Goal: Task Accomplishment & Management: Manage account settings

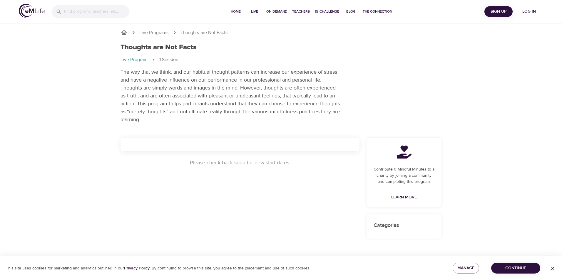
click at [525, 12] on span "Log in" at bounding box center [529, 11] width 24 height 7
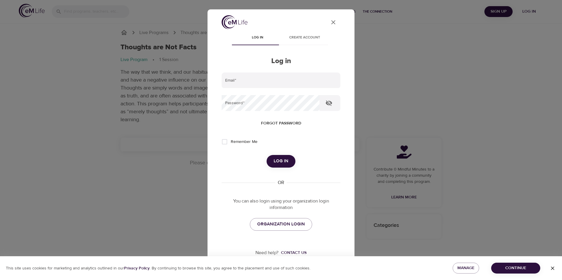
type input "[EMAIL_ADDRESS][US_STATE][DOMAIN_NAME]"
click at [282, 220] on link "ORGANIZATION LOGIN" at bounding box center [281, 224] width 62 height 12
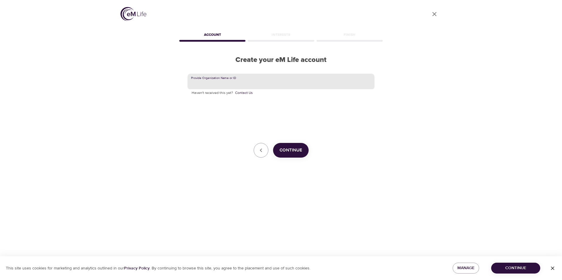
click at [234, 82] on input "text" at bounding box center [280, 82] width 187 height 16
click at [295, 148] on span "Continue" at bounding box center [290, 151] width 23 height 8
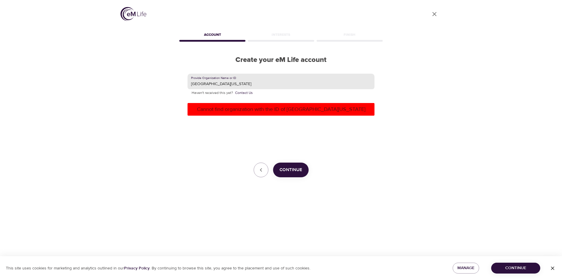
click at [247, 83] on input "university of virginia" at bounding box center [280, 82] width 187 height 16
type input "UVA"
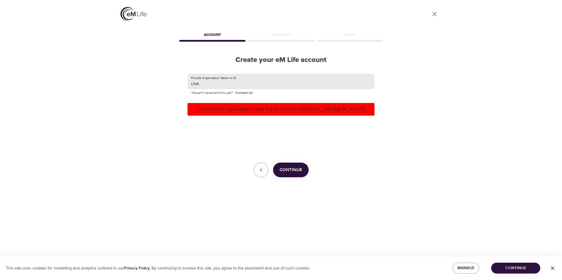
click at [292, 167] on span "Continue" at bounding box center [290, 170] width 23 height 8
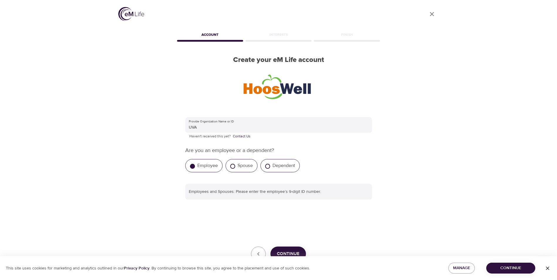
click at [205, 166] on label "Employee" at bounding box center [207, 166] width 21 height 6
click at [195, 166] on input "Employee" at bounding box center [192, 166] width 5 height 5
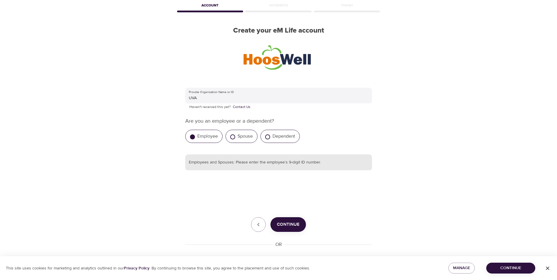
click at [274, 165] on input "text" at bounding box center [278, 163] width 187 height 16
type input "360872553"
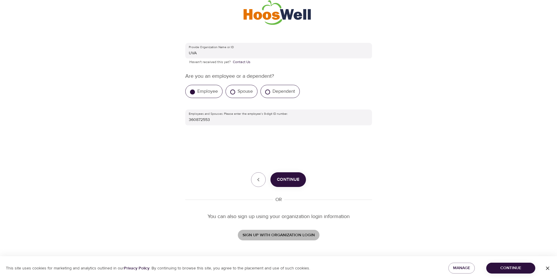
click at [280, 234] on span "SIGN UP WITH ORGANIZATION LOGIN" at bounding box center [279, 235] width 72 height 7
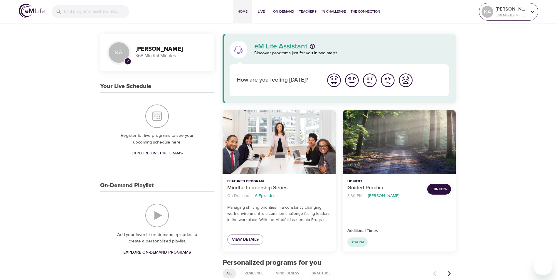
click at [524, 14] on p "368 Mindful Minutes" at bounding box center [511, 15] width 31 height 5
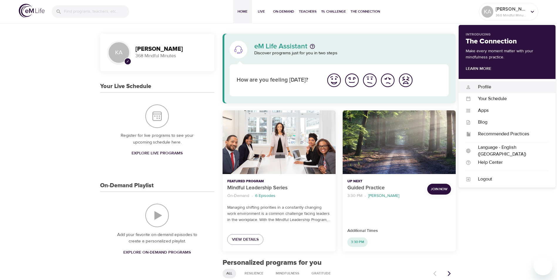
click at [486, 88] on div "Profile" at bounding box center [510, 87] width 78 height 7
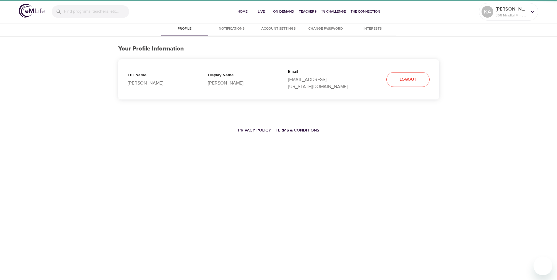
select select "10"
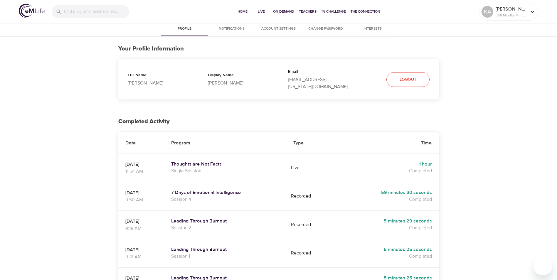
click at [138, 73] on p "Full Name" at bounding box center [158, 75] width 61 height 7
click at [293, 28] on span "Account Settings" at bounding box center [279, 29] width 40 height 6
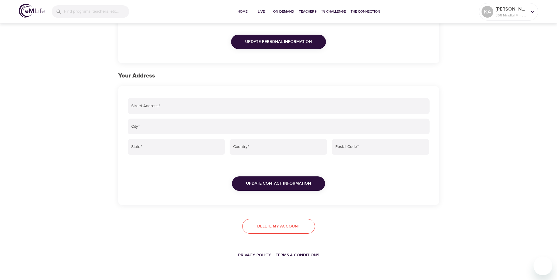
scroll to position [128, 0]
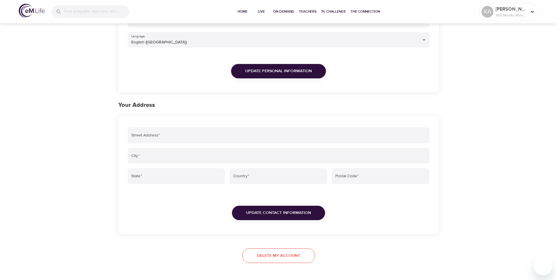
click at [245, 70] on button "Update Personal Information" at bounding box center [278, 71] width 95 height 14
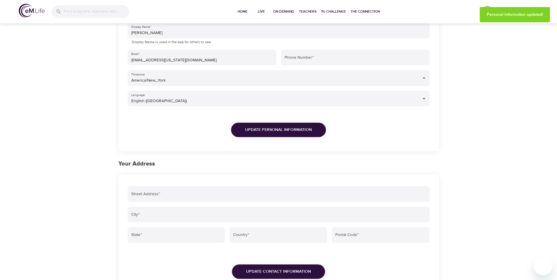
scroll to position [10, 0]
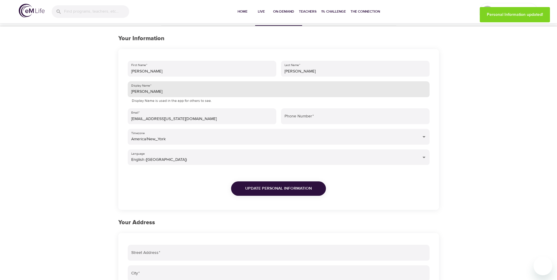
click at [177, 91] on input "[PERSON_NAME]" at bounding box center [279, 89] width 302 height 16
type input "[PERSON_NAME]"
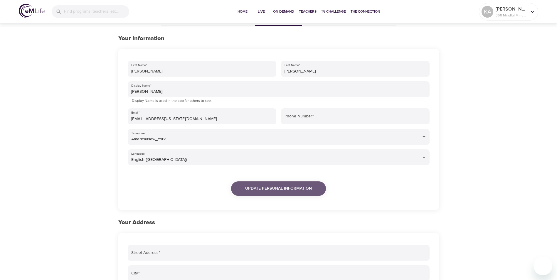
click at [284, 187] on span "Update Personal Information" at bounding box center [278, 188] width 67 height 7
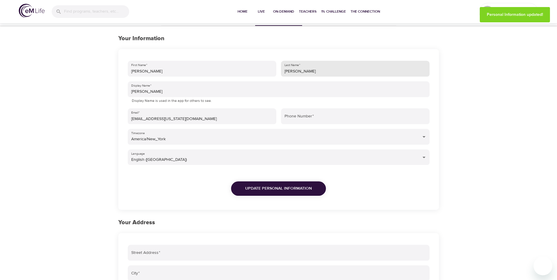
scroll to position [0, 0]
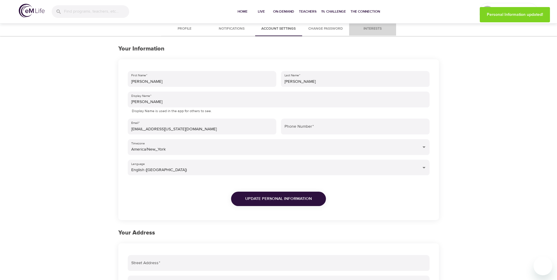
click at [369, 27] on span "Interests" at bounding box center [373, 29] width 40 height 6
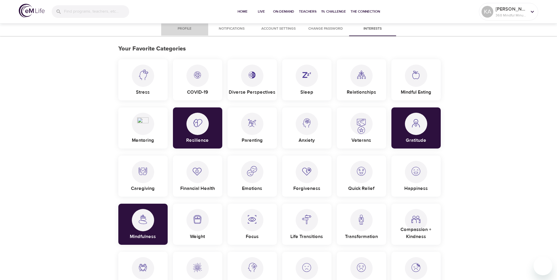
click at [179, 28] on span "Profile" at bounding box center [185, 29] width 40 height 6
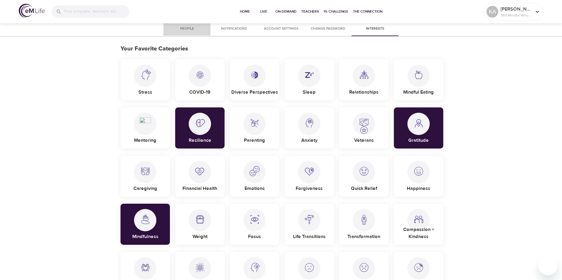
select select "10"
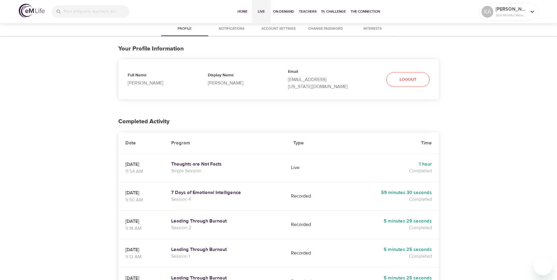
click at [261, 15] on button "Live" at bounding box center [261, 12] width 19 height 24
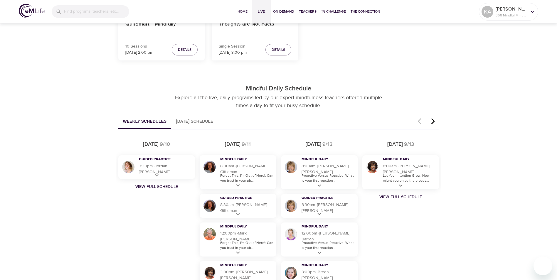
scroll to position [294, 0]
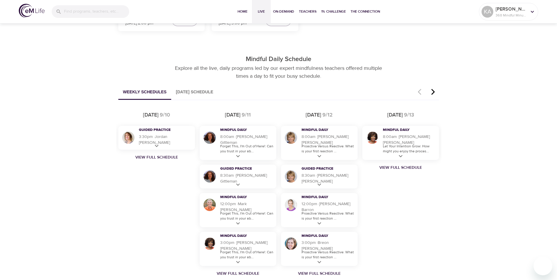
click at [213, 94] on button "[DATE] Schedule" at bounding box center [194, 92] width 47 height 15
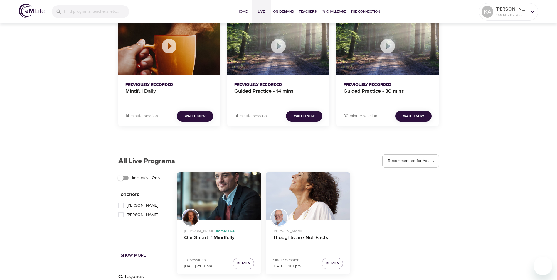
scroll to position [500, 0]
